Goal: Task Accomplishment & Management: Manage account settings

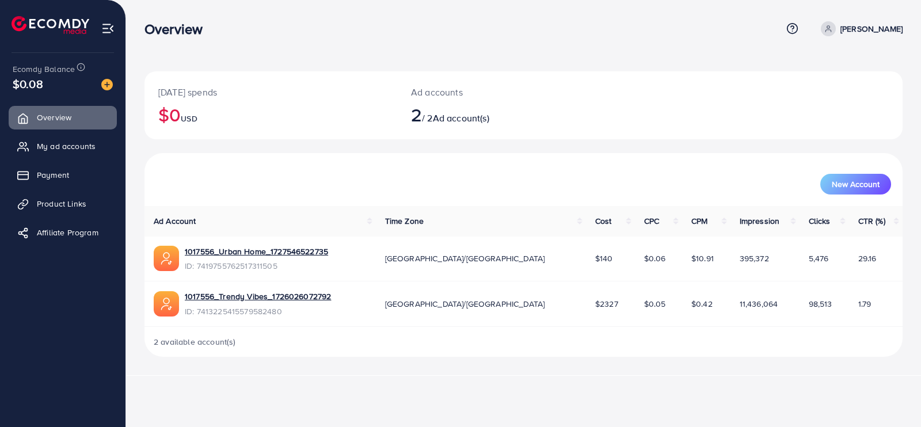
click at [22, 85] on span "$0.08" at bounding box center [28, 83] width 30 height 17
click at [56, 156] on link "My ad accounts" at bounding box center [63, 146] width 108 height 23
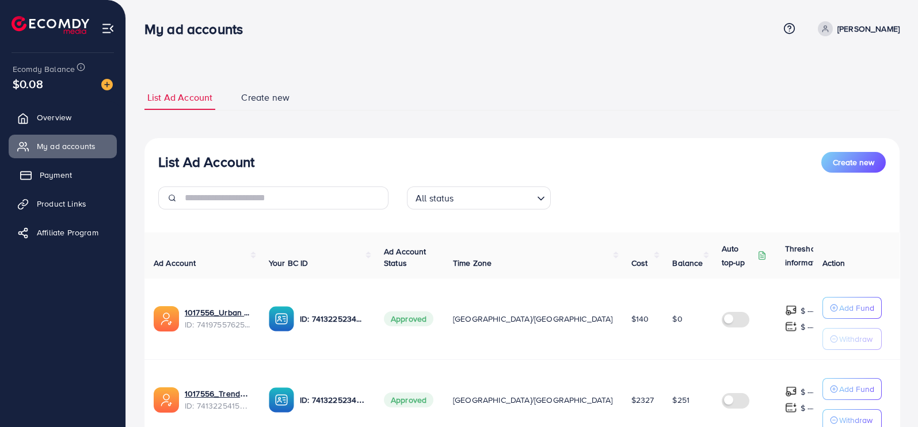
click at [47, 181] on link "Payment" at bounding box center [63, 174] width 108 height 23
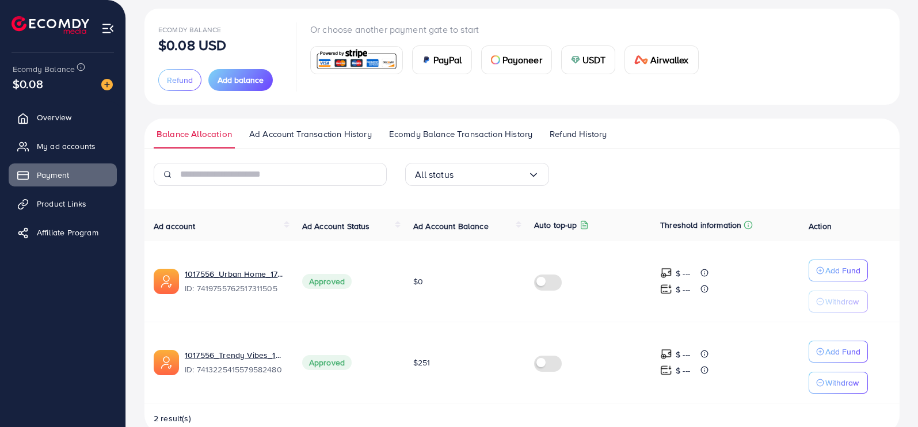
scroll to position [86, 0]
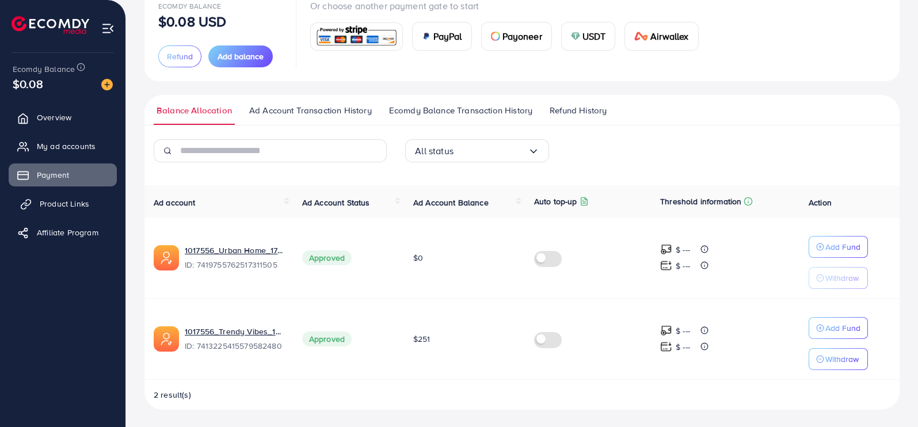
click at [71, 206] on span "Product Links" at bounding box center [64, 204] width 49 height 12
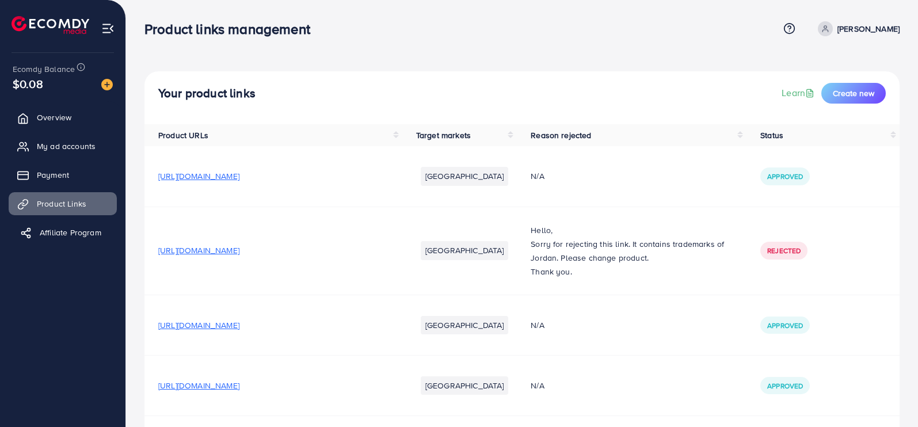
click at [75, 239] on link "Affiliate Program" at bounding box center [63, 232] width 108 height 23
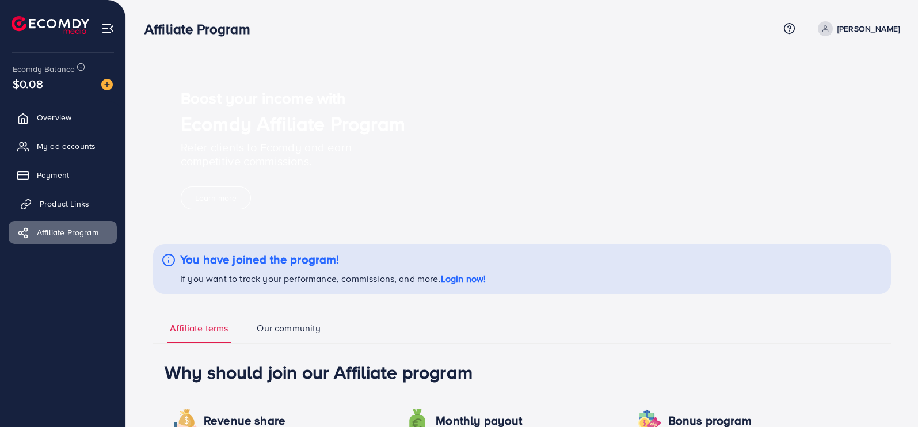
click at [66, 199] on span "Product Links" at bounding box center [64, 204] width 49 height 12
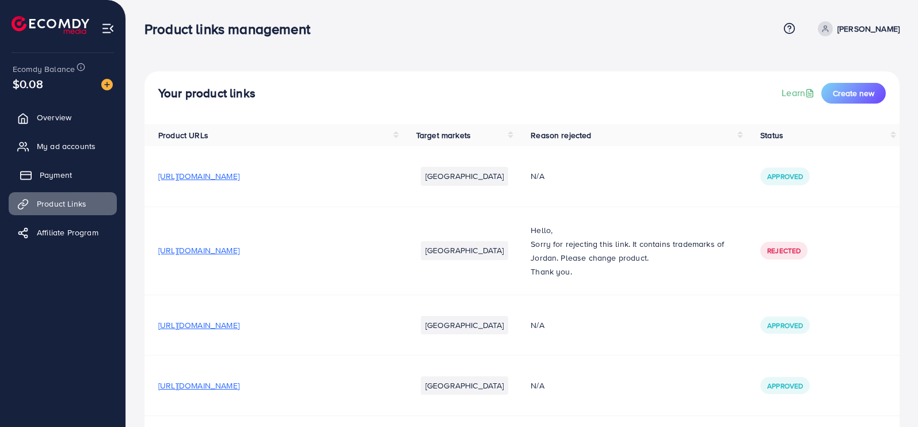
click at [36, 171] on link "Payment" at bounding box center [63, 174] width 108 height 23
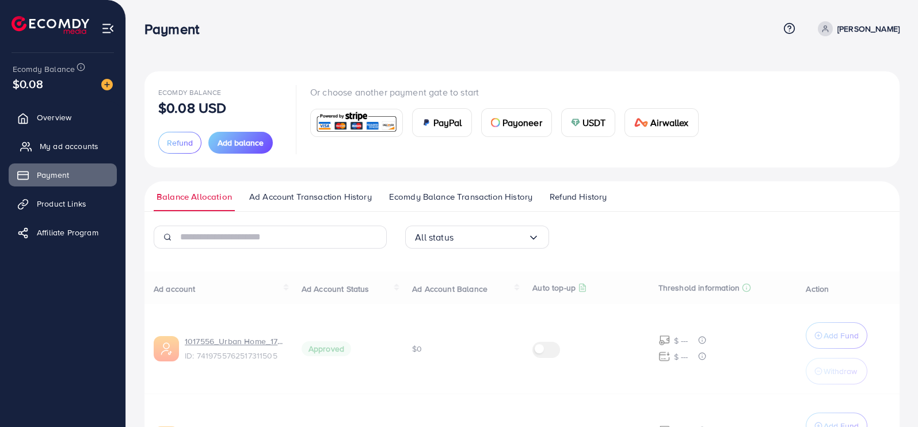
click at [70, 145] on span "My ad accounts" at bounding box center [69, 146] width 59 height 12
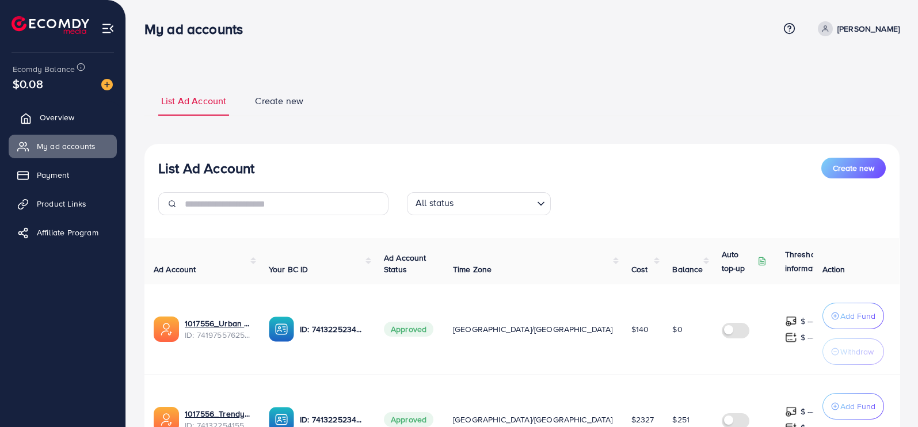
click at [65, 115] on span "Overview" at bounding box center [57, 118] width 35 height 12
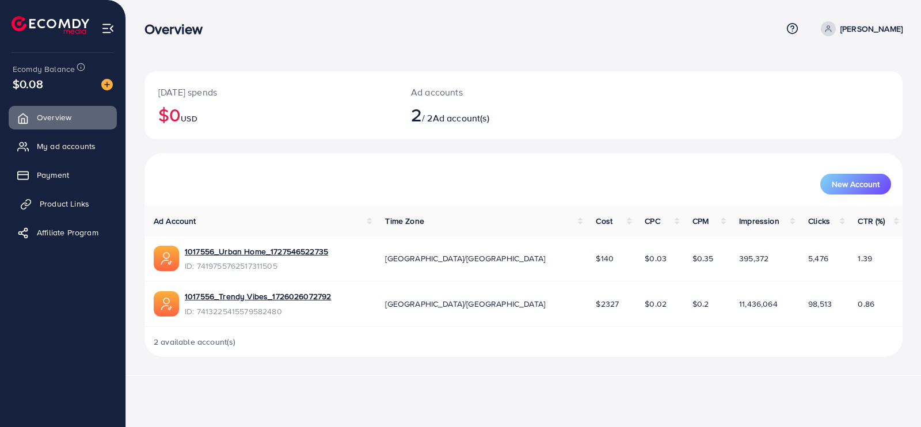
click at [83, 207] on span "Product Links" at bounding box center [64, 204] width 49 height 12
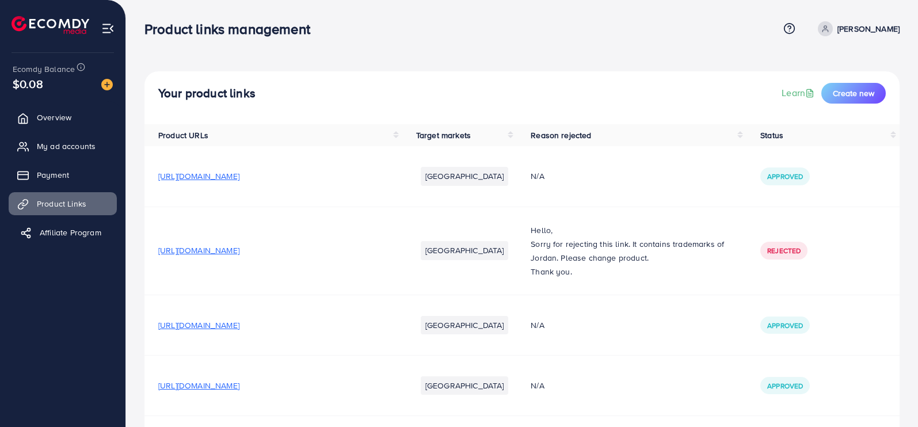
click at [85, 243] on link "Affiliate Program" at bounding box center [63, 232] width 108 height 23
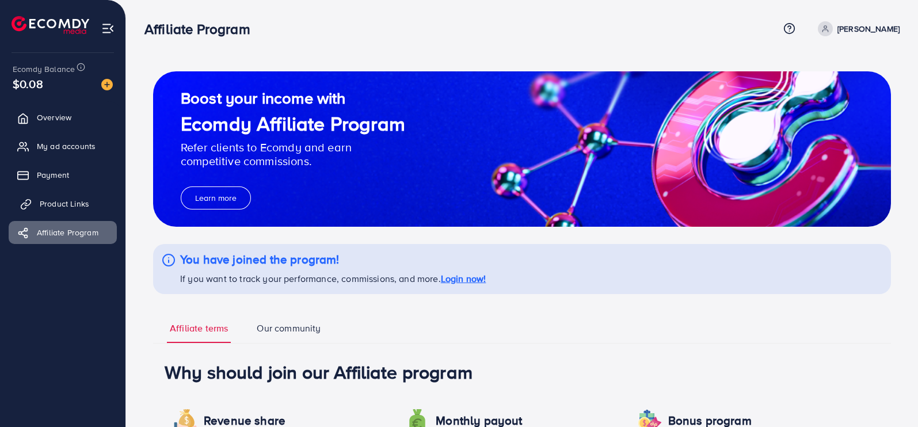
click at [84, 199] on span "Product Links" at bounding box center [64, 204] width 49 height 12
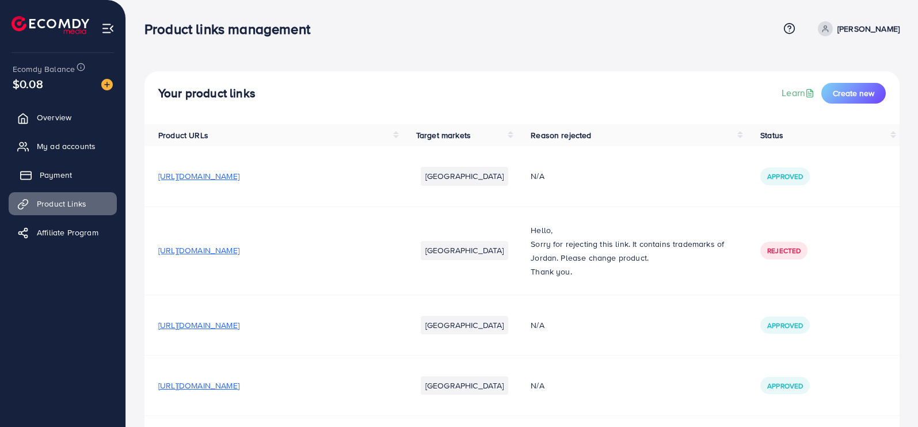
click at [31, 178] on rect at bounding box center [26, 175] width 10 height 7
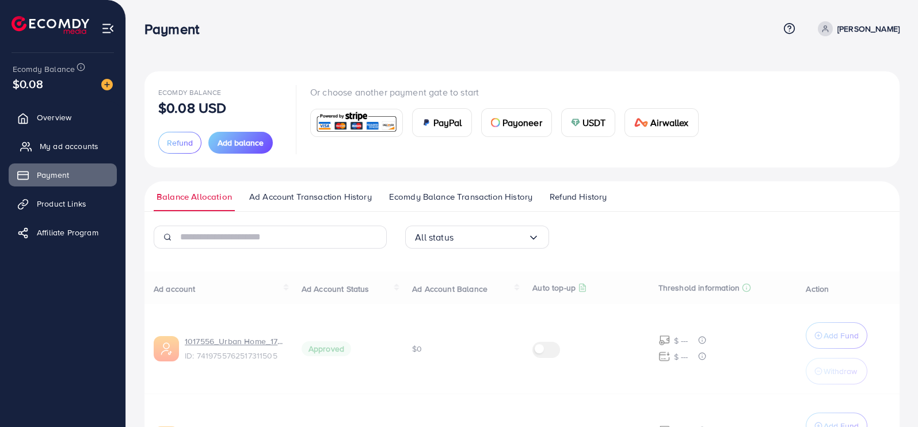
click at [67, 144] on span "My ad accounts" at bounding box center [69, 146] width 59 height 12
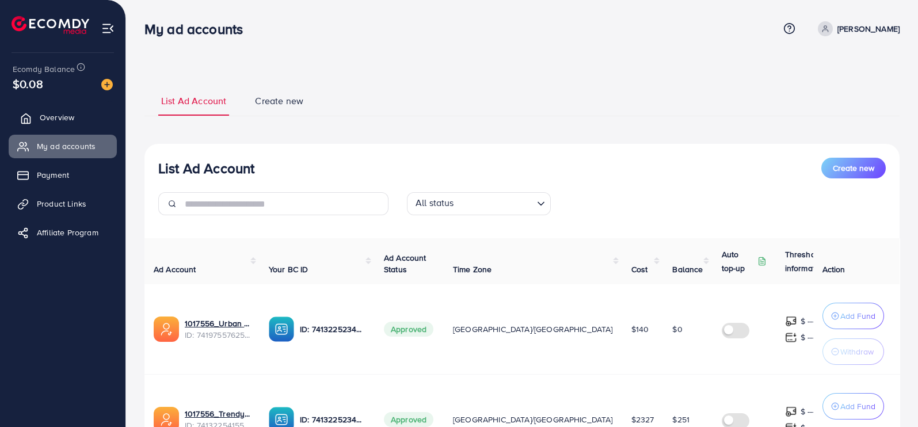
click at [46, 121] on span "Overview" at bounding box center [57, 118] width 35 height 12
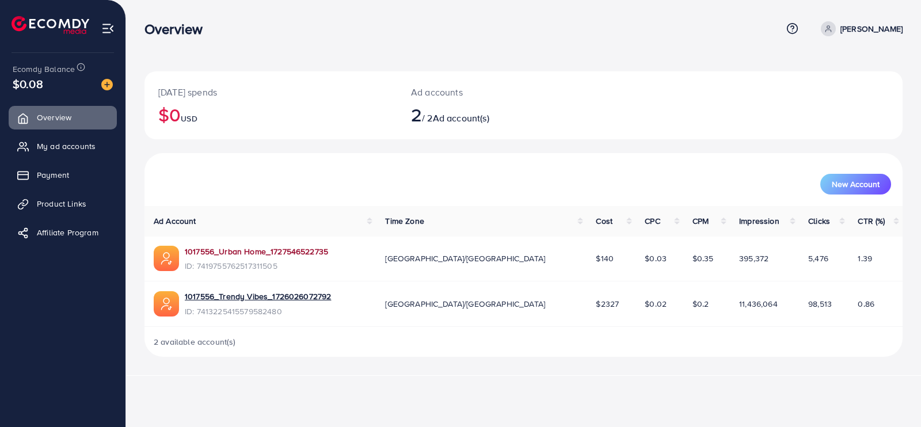
click at [245, 257] on div "1017556_Urban Home_1727546522735" at bounding box center [256, 253] width 143 height 14
drag, startPoint x: 260, startPoint y: 257, endPoint x: 263, endPoint y: 243, distance: 14.1
click at [260, 257] on div "1017556_Urban Home_1727546522735" at bounding box center [256, 253] width 143 height 14
click at [263, 243] on td "1017556_Urban Home_1727546522735 ID: 7419755762517311505" at bounding box center [259, 259] width 231 height 45
click at [257, 252] on link "1017556_Urban Home_1727546522735" at bounding box center [256, 252] width 143 height 12
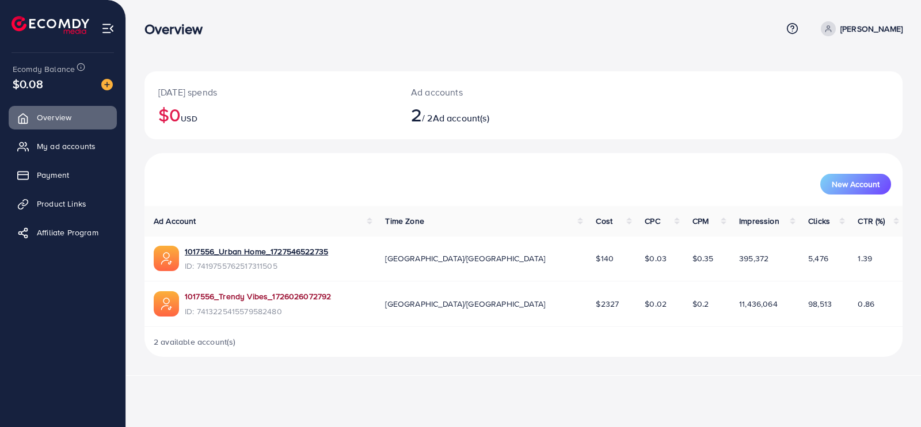
click at [308, 298] on link "1017556_Trendy Vibes_1726026072792" at bounding box center [258, 297] width 146 height 12
click at [69, 203] on span "Product Links" at bounding box center [64, 204] width 49 height 12
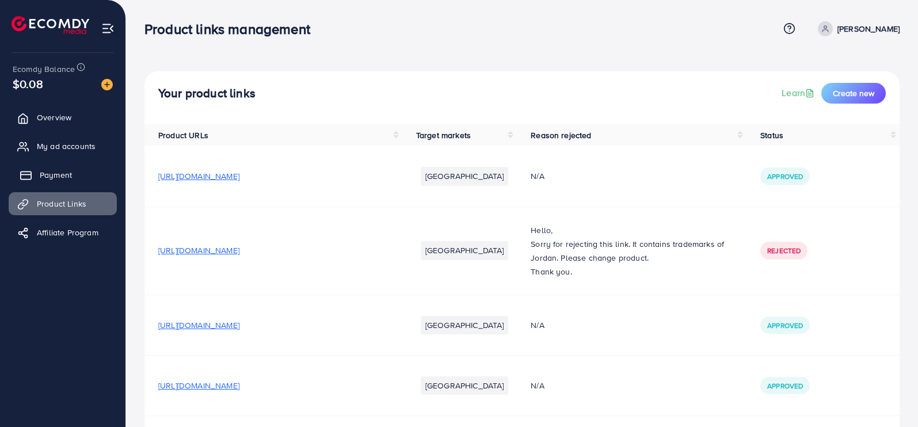
click at [60, 180] on span "Payment" at bounding box center [56, 175] width 32 height 12
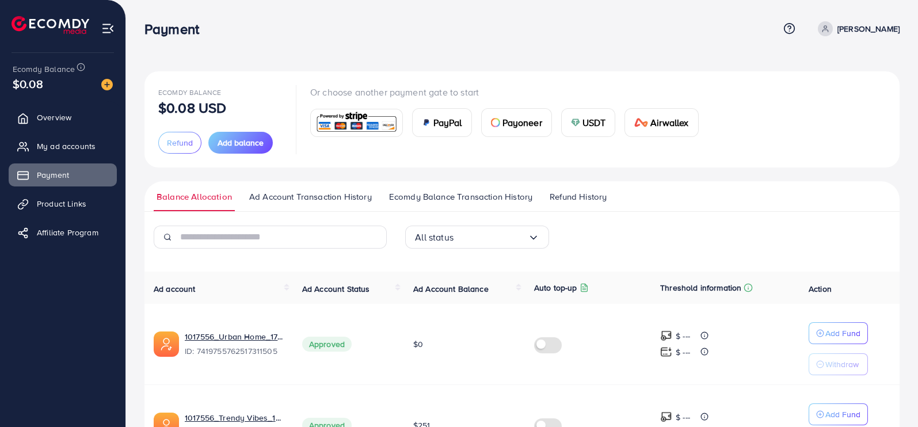
scroll to position [86, 0]
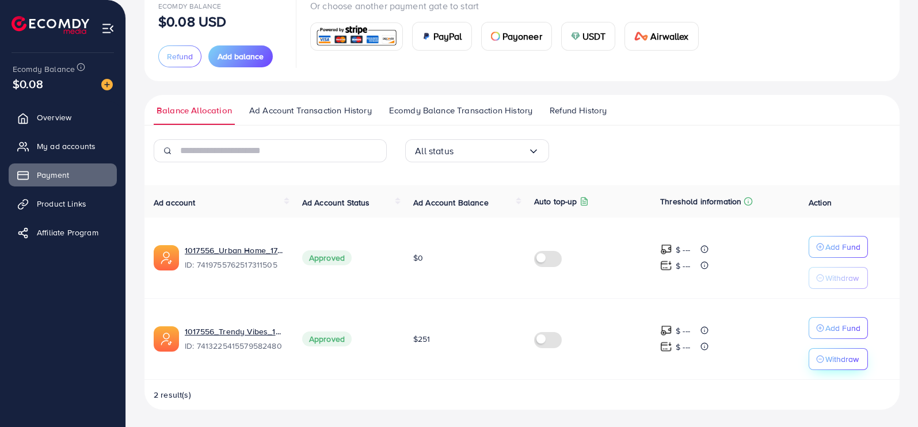
click at [825, 356] on p "Withdraw" at bounding box center [841, 359] width 33 height 14
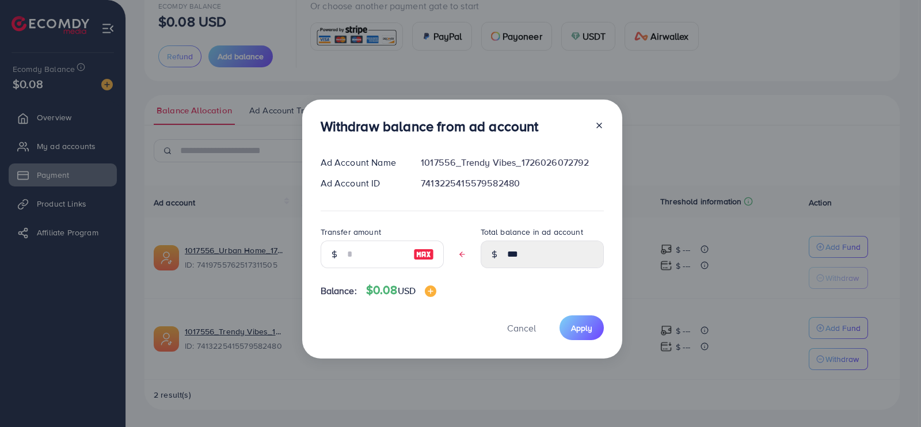
click at [419, 255] on img at bounding box center [423, 254] width 21 height 14
type input "***"
type input "****"
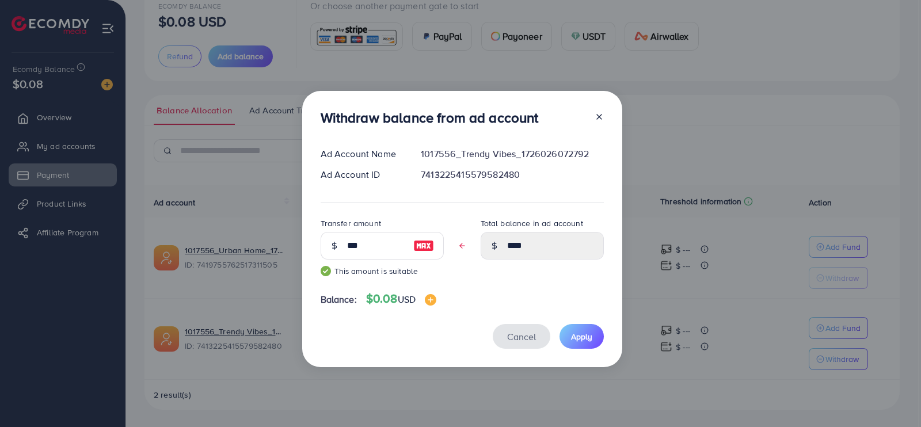
click at [499, 326] on button "Cancel" at bounding box center [522, 336] width 58 height 25
type input "***"
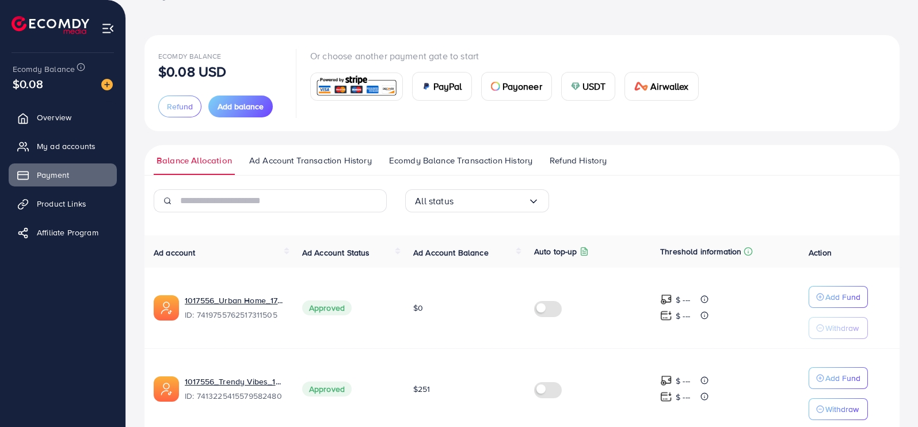
scroll to position [0, 0]
